Goal: Download file/media

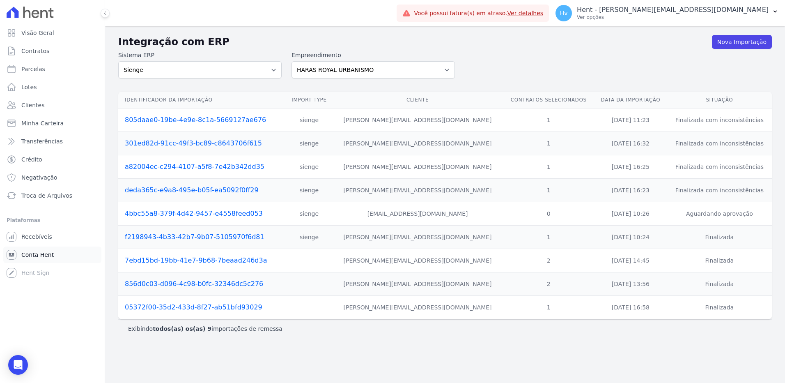
click at [39, 256] on span "Conta Hent" at bounding box center [37, 254] width 32 height 8
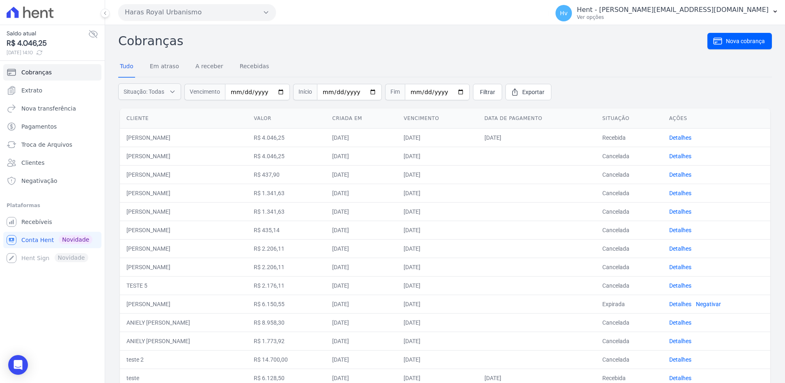
click at [243, 8] on button "Haras Royal Urbanismo" at bounding box center [197, 12] width 158 height 16
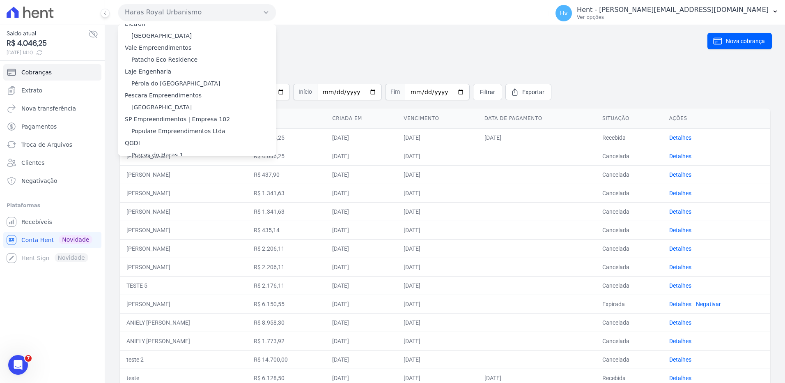
scroll to position [7437, 0]
click at [175, 252] on label "RESIDENCIAL ABSOLUTO EMPREENDIMENTO IMOBILIARIO SPE LTDA" at bounding box center [203, 260] width 144 height 17
click at [0, 0] on input "RESIDENCIAL ABSOLUTO EMPREENDIMENTO IMOBILIARIO SPE LTDA" at bounding box center [0, 0] width 0 height 0
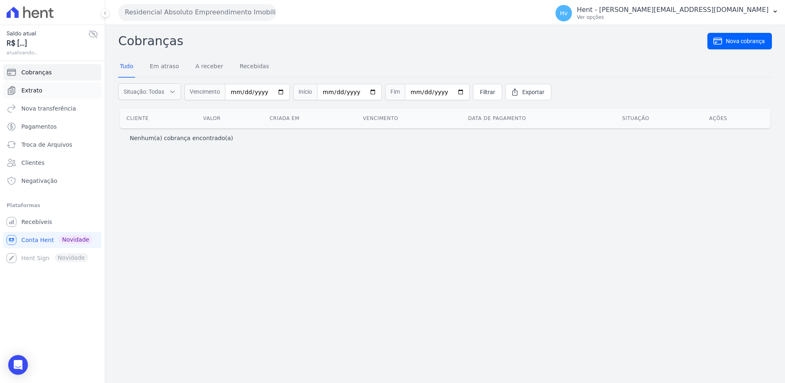
click at [39, 88] on span "Extrato" at bounding box center [31, 90] width 21 height 8
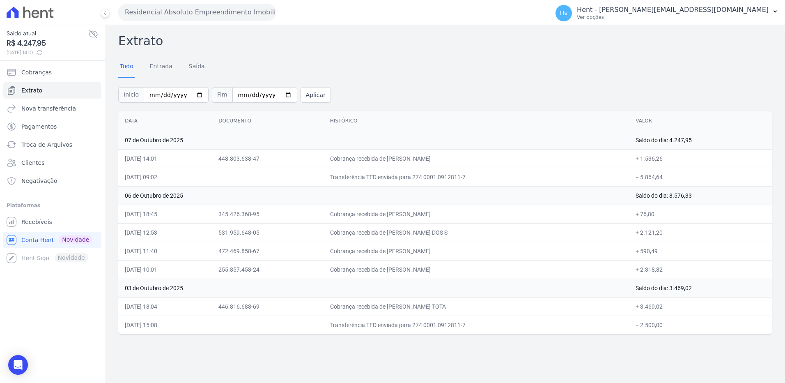
drag, startPoint x: 156, startPoint y: 325, endPoint x: 645, endPoint y: 325, distance: 488.8
click at [645, 325] on tr "03/10/2025, 15:08 Transferência TED enviada para 274 0001 0912811-7 − 2.500,00" at bounding box center [444, 324] width 653 height 18
click at [192, 96] on input "2025-10-01" at bounding box center [176, 95] width 65 height 16
type input "2025-09-29"
click at [300, 97] on button "Aplicar" at bounding box center [315, 95] width 30 height 16
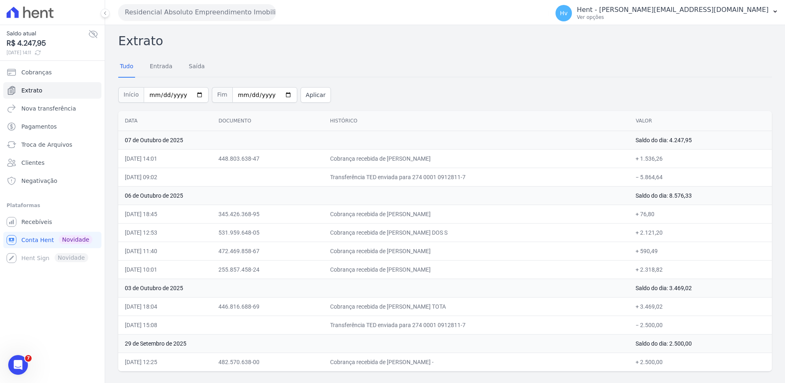
drag, startPoint x: 159, startPoint y: 361, endPoint x: 536, endPoint y: 364, distance: 376.4
click at [536, 364] on tr "29/09/2025, 12:25 482.570.638-00 Cobrança recebida de BEATRIZ RODRIGUES DA SILV…" at bounding box center [444, 361] width 653 height 18
drag, startPoint x: 169, startPoint y: 325, endPoint x: 553, endPoint y: 324, distance: 384.6
click at [553, 324] on tr "03/10/2025, 15:08 Transferência TED enviada para 274 0001 0912811-7 − 2.500,00" at bounding box center [444, 324] width 653 height 18
drag, startPoint x: 171, startPoint y: 306, endPoint x: 672, endPoint y: 306, distance: 501.1
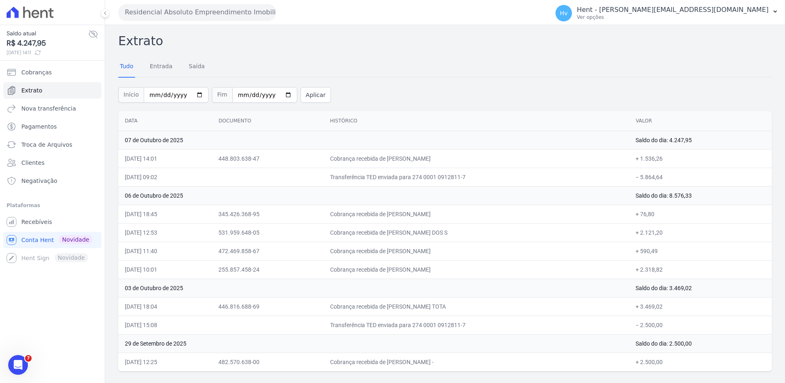
click at [672, 306] on tr "03/10/2025, 18:04 446.816.688-69 Cobrança recebida de DERICH RIBEIRO CARVAJAL T…" at bounding box center [444, 306] width 653 height 18
drag, startPoint x: 181, startPoint y: 268, endPoint x: 653, endPoint y: 270, distance: 472.4
click at [653, 270] on tr "06/10/2025, 10:01 255.857.458-24 Cobrança recebida de CARLOS EDUARDO PREVEDEL +…" at bounding box center [444, 269] width 653 height 18
click at [666, 51] on div "Extrato Tudo Entrada Saída Início 2025-09-29 Fim 2025-10-07 Aplicar Data Docume…" at bounding box center [444, 201] width 653 height 339
click at [680, 18] on p "Ver opções" at bounding box center [673, 17] width 192 height 7
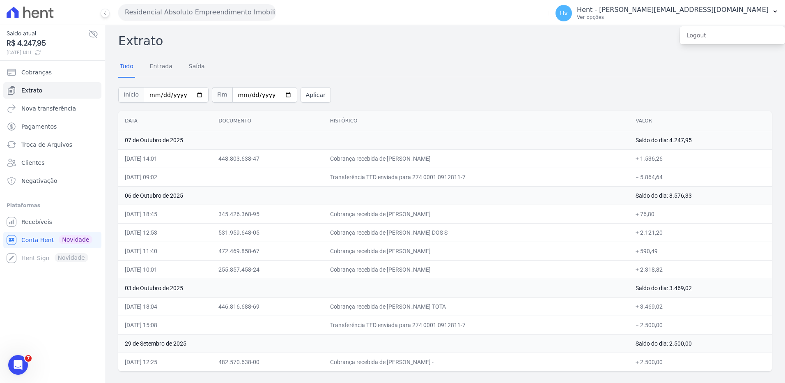
click at [537, 47] on h2 "Extrato" at bounding box center [444, 41] width 653 height 18
click at [444, 64] on div "Tudo Entrada Saída" at bounding box center [444, 67] width 653 height 20
drag, startPoint x: 455, startPoint y: 37, endPoint x: 311, endPoint y: 62, distance: 146.2
click at [455, 37] on h2 "Extrato" at bounding box center [444, 41] width 653 height 18
drag, startPoint x: 123, startPoint y: 121, endPoint x: 566, endPoint y: 399, distance: 523.6
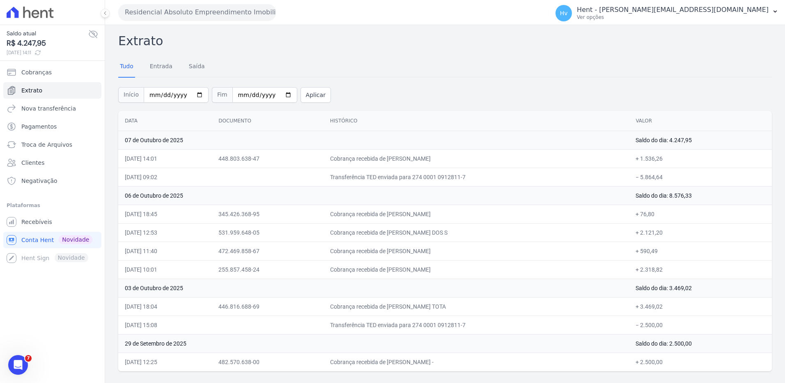
click at [566, 382] on html "Saldo atual R$ 4.247,95 07/10/2025, 14:11 Cobranças Extrato Nova transferência …" at bounding box center [392, 191] width 785 height 383
copy table
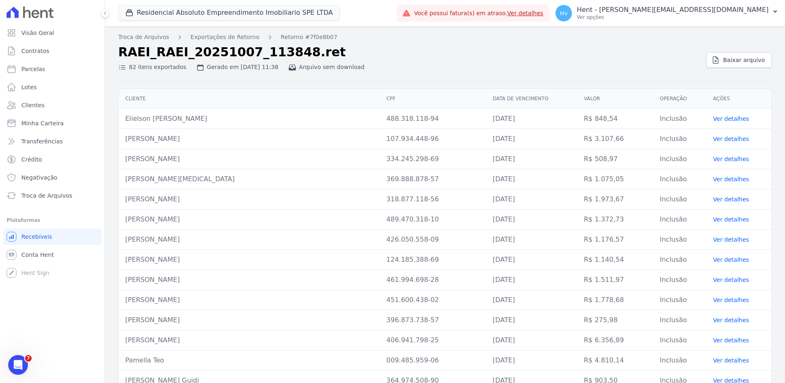
drag, startPoint x: 209, startPoint y: 364, endPoint x: 125, endPoint y: 122, distance: 256.0
copy tbody "Elielson Rodrigo Da Silva 488.318.118-94 17/10/2025 R$ 848,54 Inclusão Ver deta…"
click at [40, 252] on span "Conta Hent" at bounding box center [37, 254] width 32 height 8
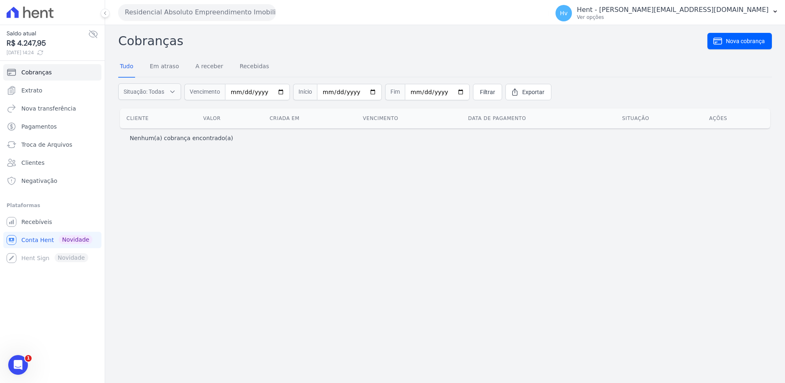
click at [554, 197] on div "Cobranças Nova cobrança Tudo Em atraso A receber Recebidas Situação: Todas Em a…" at bounding box center [445, 203] width 680 height 357
click at [513, 34] on h2 "Cobranças" at bounding box center [412, 41] width 589 height 18
click at [679, 9] on p "Hent - [PERSON_NAME][EMAIL_ADDRESS][DOMAIN_NAME]" at bounding box center [673, 10] width 192 height 8
drag, startPoint x: 39, startPoint y: 215, endPoint x: 62, endPoint y: 225, distance: 25.4
click at [39, 215] on link "Recebíveis" at bounding box center [52, 221] width 98 height 16
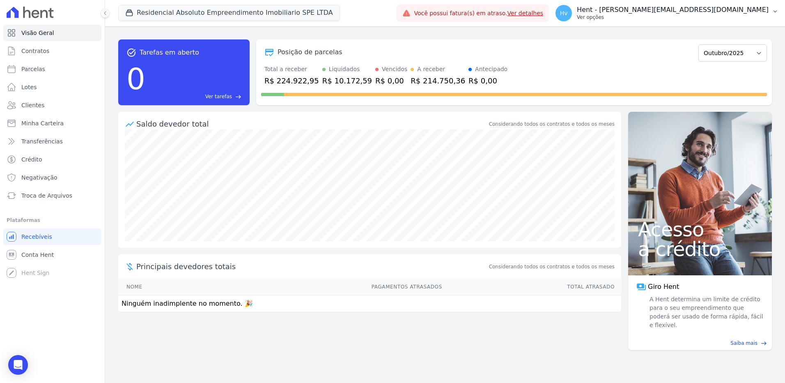
click at [738, 11] on p "Hent - [PERSON_NAME][EMAIL_ADDRESS][DOMAIN_NAME]" at bounding box center [673, 10] width 192 height 8
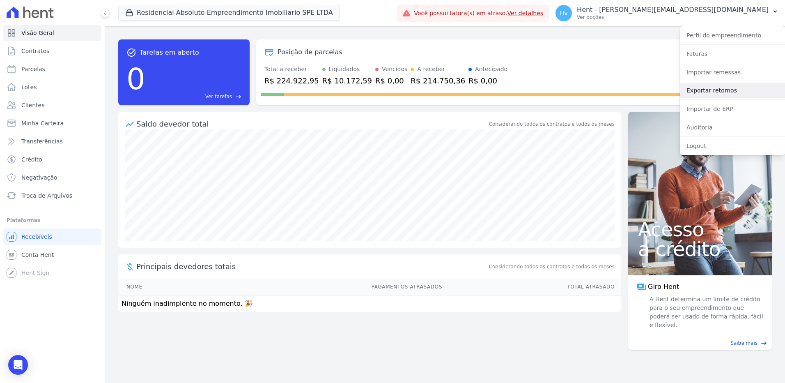
click at [718, 87] on link "Exportar retornos" at bounding box center [732, 90] width 105 height 15
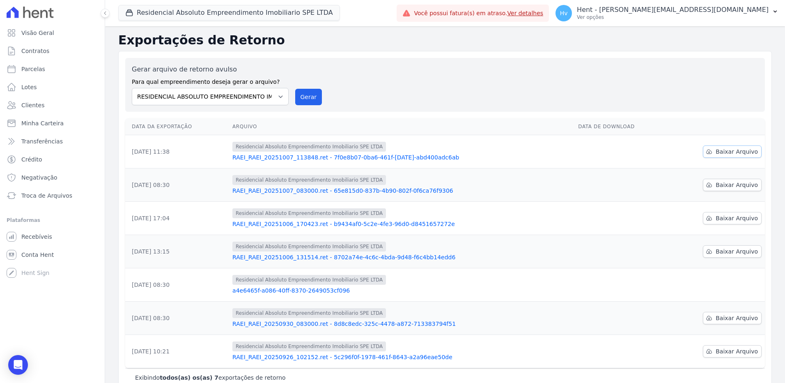
drag, startPoint x: 735, startPoint y: 152, endPoint x: 756, endPoint y: 160, distance: 22.9
click at [735, 152] on span "Baixar Arquivo" at bounding box center [736, 151] width 42 height 8
click at [723, 183] on span "Baixar Arquivo" at bounding box center [736, 185] width 42 height 8
click at [493, 71] on div "Gerar arquivo de retorno avulso Para qual empreendimento deseja gerar o arquivo…" at bounding box center [445, 84] width 626 height 41
drag, startPoint x: 157, startPoint y: 219, endPoint x: 432, endPoint y: 227, distance: 275.1
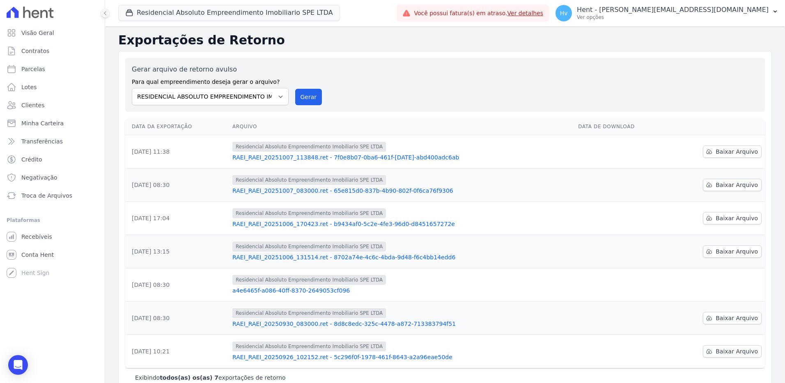
click at [432, 227] on tr "06/10/2025, 17:04 Residencial Absoluto Empreendimento Imobiliario SPE LTDA RAEI…" at bounding box center [444, 218] width 639 height 33
click at [503, 198] on td "Residencial Absoluto Empreendimento Imobiliario SPE LTDA RAEI_RAEI_20251007_083…" at bounding box center [402, 184] width 346 height 33
drag, startPoint x: 146, startPoint y: 220, endPoint x: 186, endPoint y: 218, distance: 40.3
click at [186, 218] on td "[DATE] 17:04" at bounding box center [177, 218] width 104 height 33
drag, startPoint x: 186, startPoint y: 218, endPoint x: 188, endPoint y: 251, distance: 32.9
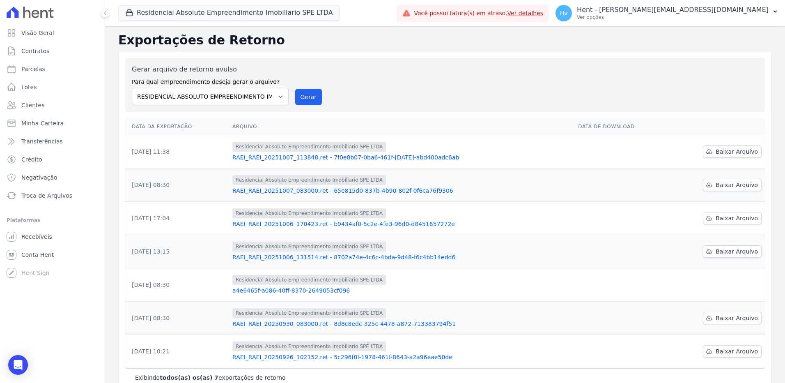
click at [188, 251] on td "[DATE] 13:15" at bounding box center [177, 251] width 104 height 33
drag, startPoint x: 131, startPoint y: 151, endPoint x: 172, endPoint y: 149, distance: 40.7
click at [172, 149] on td "[DATE] 11:38" at bounding box center [177, 151] width 104 height 33
click at [405, 160] on link "RAEI_RAEI_20251007_113848.ret - 7f0e8b07-0ba6-461f-[DATE]-abd400adc6ab" at bounding box center [401, 157] width 339 height 8
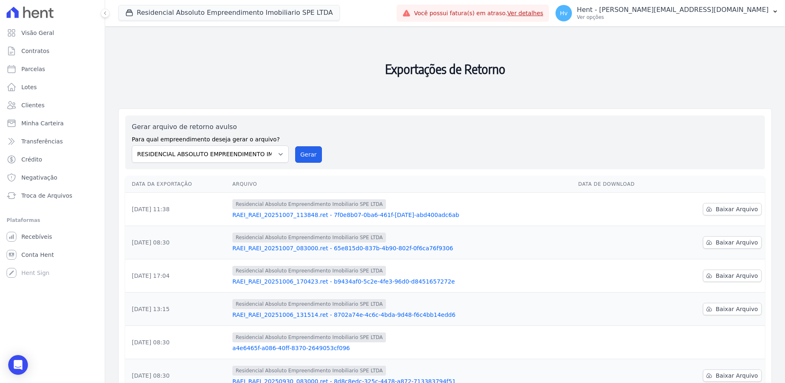
click at [309, 152] on button "Gerar" at bounding box center [308, 154] width 27 height 16
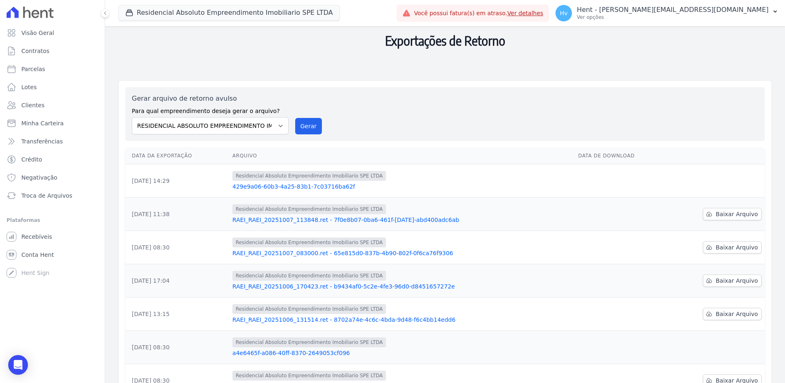
scroll to position [82, 0]
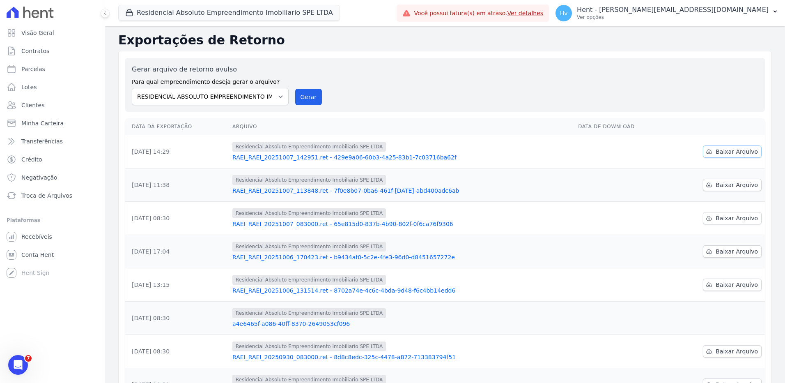
click at [715, 149] on span "Baixar Arquivo" at bounding box center [736, 151] width 42 height 8
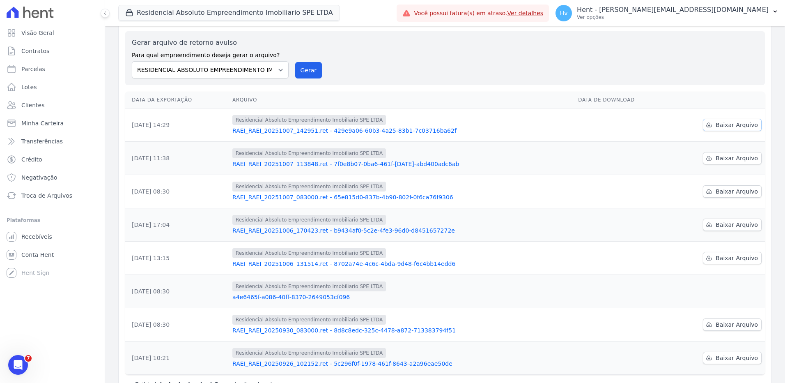
scroll to position [41, 0]
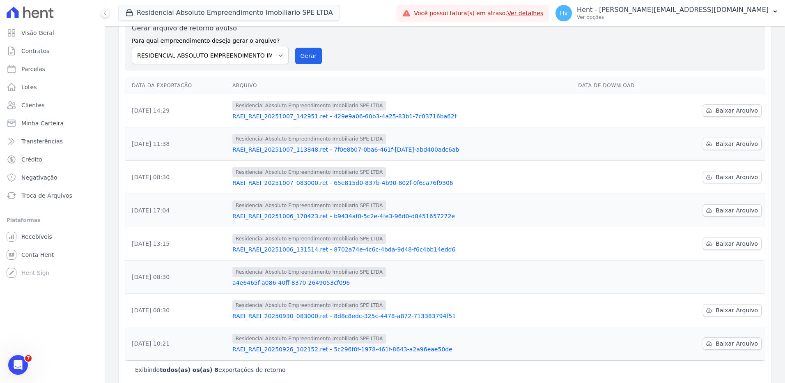
click at [314, 284] on link "a4e6465f-a086-40ff-8370-2649053cf096" at bounding box center [401, 282] width 339 height 8
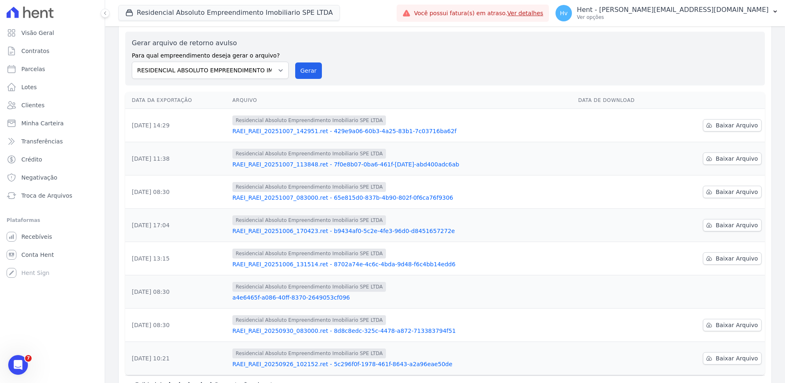
scroll to position [41, 0]
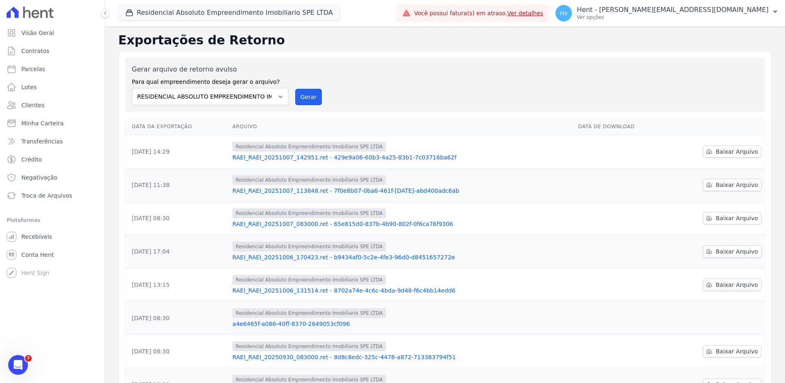
scroll to position [41, 0]
